Goal: Use online tool/utility: Utilize a website feature to perform a specific function

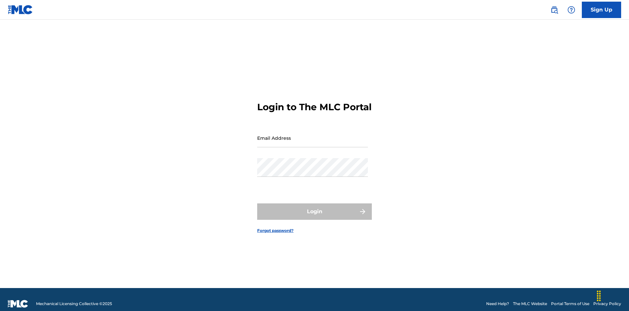
scroll to position [9, 0]
click at [313, 135] on input "Email Address" at bounding box center [312, 137] width 111 height 19
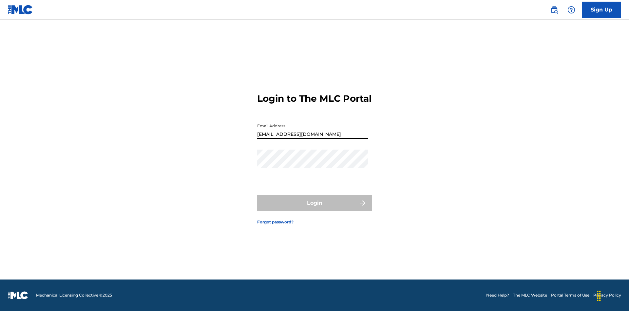
type input "[EMAIL_ADDRESS][DOMAIN_NAME]"
click at [315, 208] on button "Login" at bounding box center [314, 203] width 115 height 16
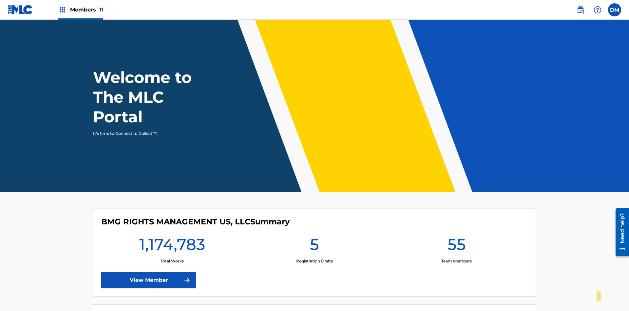
click at [81, 10] on span "Members 11" at bounding box center [86, 10] width 33 height 8
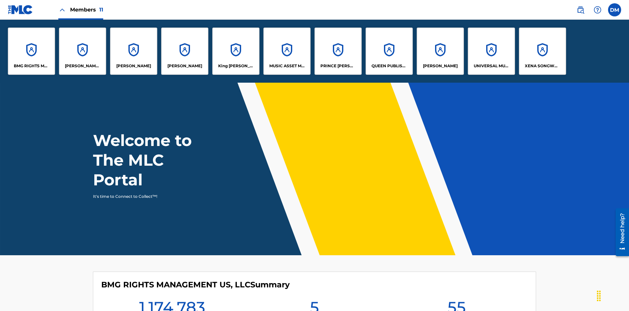
click at [440, 66] on p "[PERSON_NAME]" at bounding box center [440, 66] width 35 height 6
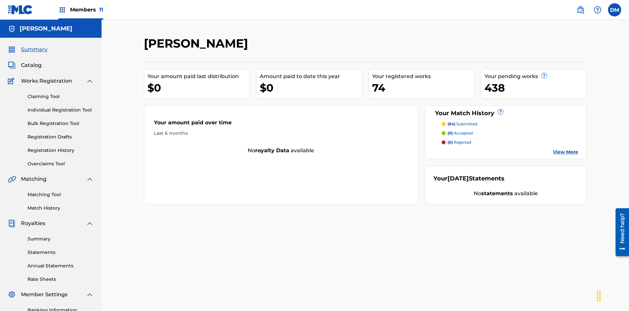
click at [61, 191] on link "Matching Tool" at bounding box center [61, 194] width 66 height 7
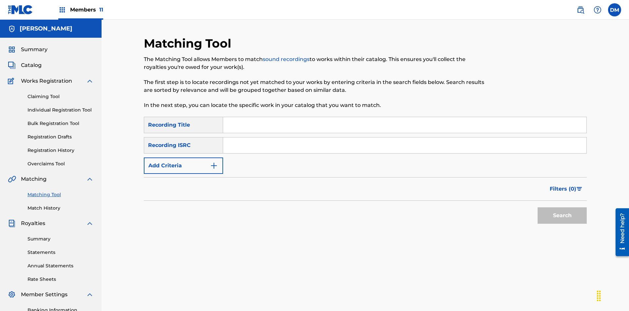
click at [183, 157] on button "Add Criteria" at bounding box center [183, 165] width 79 height 16
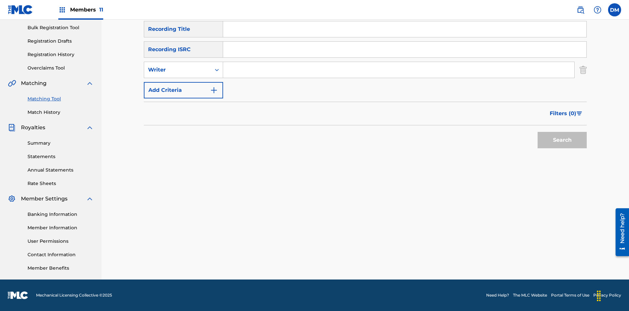
click at [399, 70] on input "Search Form" at bounding box center [398, 70] width 351 height 16
type input "[PERSON_NAME]"
click at [562, 140] on button "Search" at bounding box center [562, 140] width 49 height 16
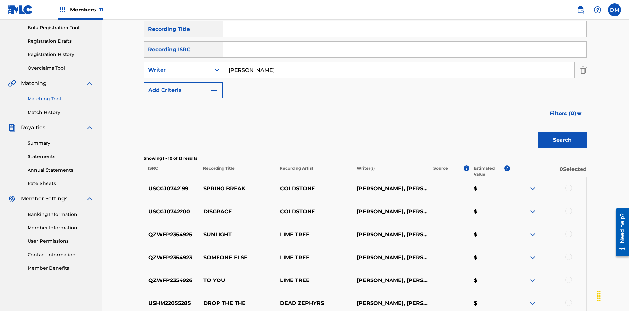
click at [568, 184] on div at bounding box center [569, 187] width 7 height 7
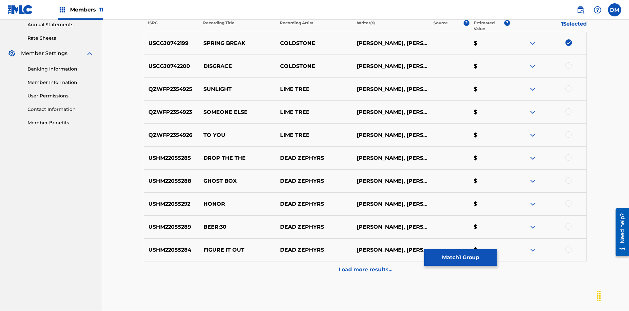
click at [568, 62] on div at bounding box center [569, 65] width 7 height 7
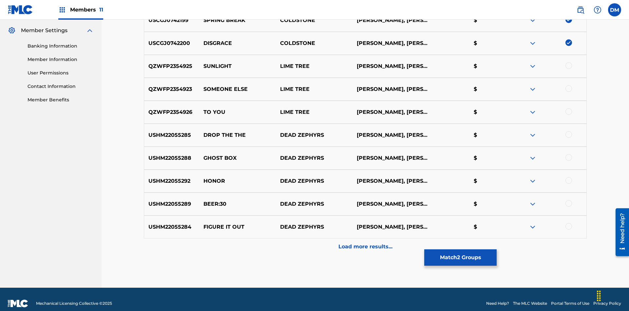
click at [460, 257] on button "Match 2 Groups" at bounding box center [460, 257] width 72 height 16
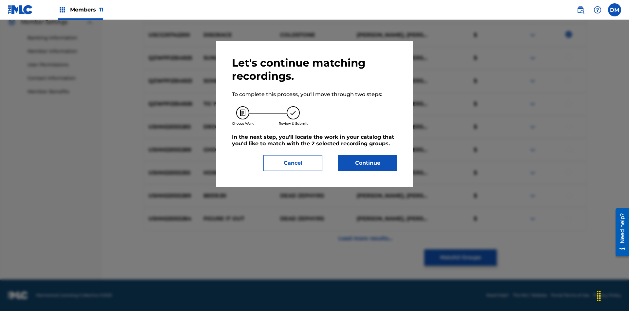
click at [368, 163] on button "Continue" at bounding box center [367, 163] width 59 height 16
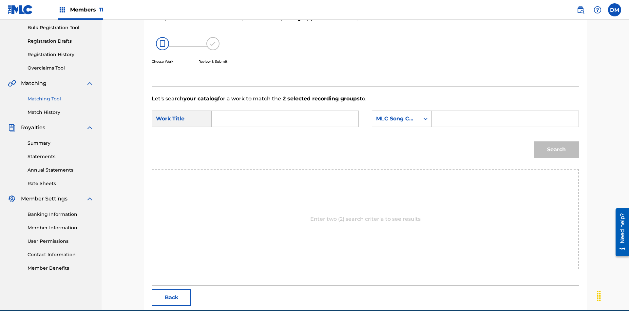
click at [285, 111] on input "Search Form" at bounding box center [285, 119] width 136 height 16
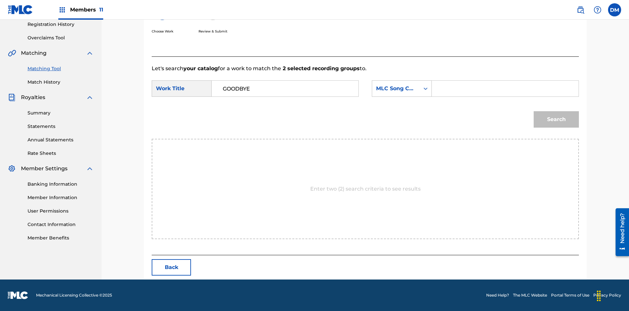
type input "GOODBYE"
click at [505, 88] on input "Search Form" at bounding box center [505, 89] width 136 height 16
type input "GV8XIE"
click at [556, 119] on button "Search" at bounding box center [556, 119] width 45 height 16
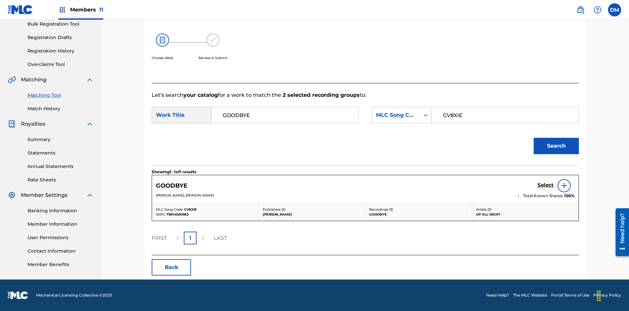
click at [546, 185] on h5 "Select" at bounding box center [546, 185] width 16 height 6
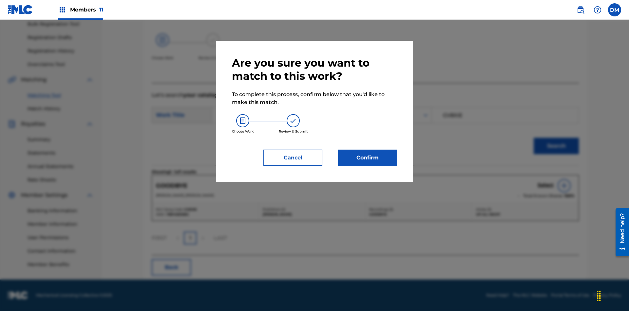
click at [368, 158] on button "Confirm" at bounding box center [367, 157] width 59 height 16
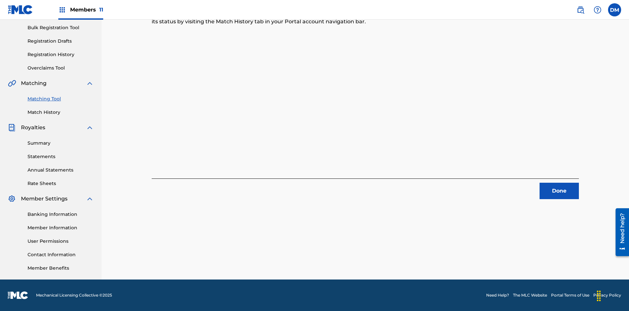
click at [61, 112] on link "Match History" at bounding box center [61, 112] width 66 height 7
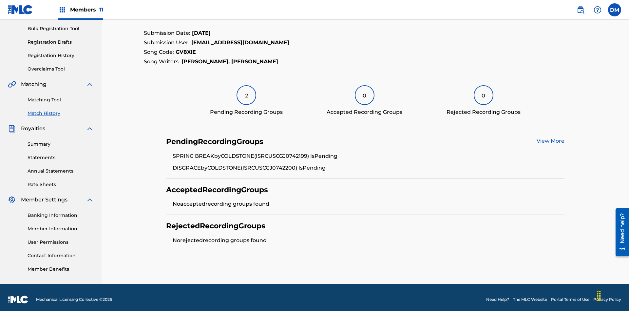
scroll to position [99, 0]
